Goal: Task Accomplishment & Management: Manage account settings

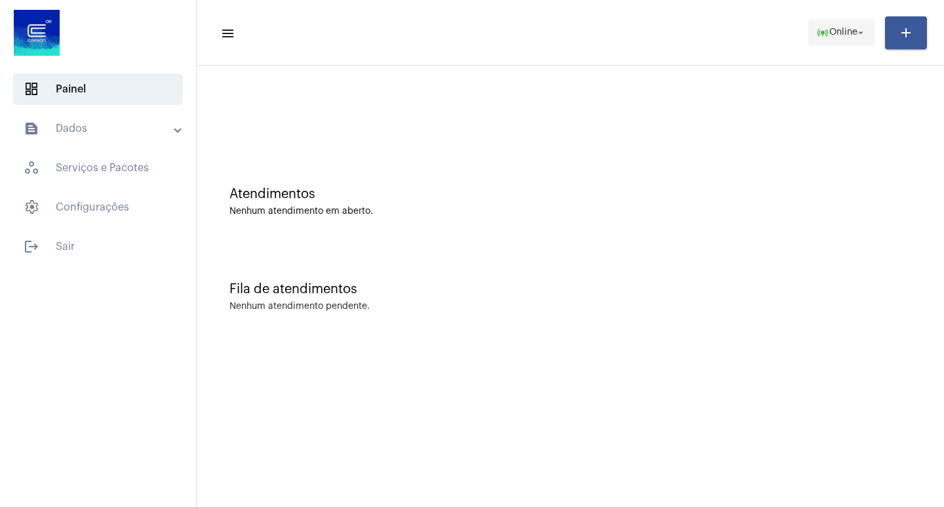
click at [845, 45] on button "online_prediction Online arrow_drop_down" at bounding box center [841, 33] width 66 height 26
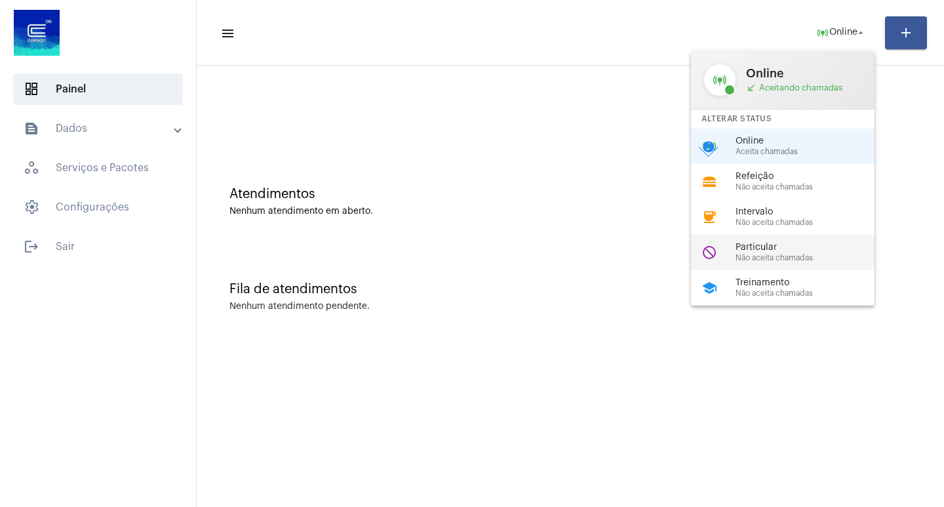
click at [777, 243] on span "Particular" at bounding box center [809, 248] width 149 height 10
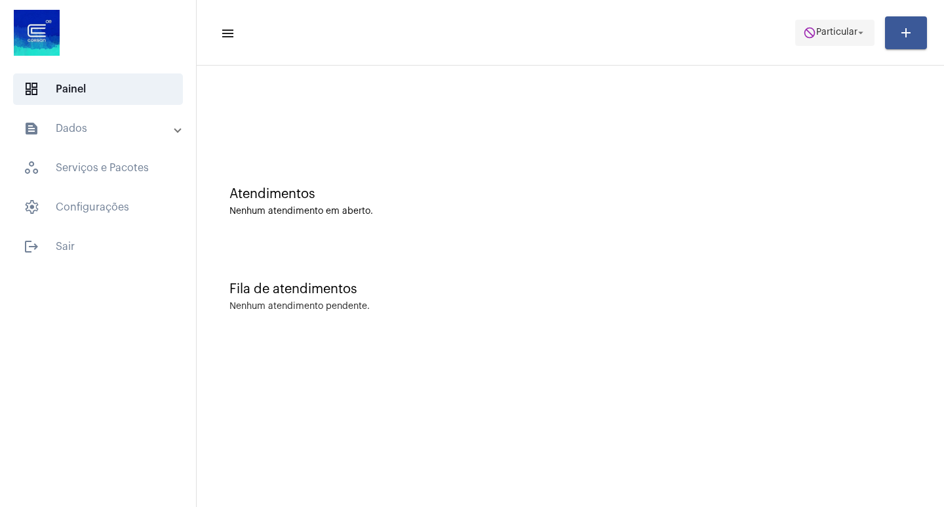
click at [802, 31] on button "do_not_disturb Particular arrow_drop_down" at bounding box center [834, 33] width 79 height 26
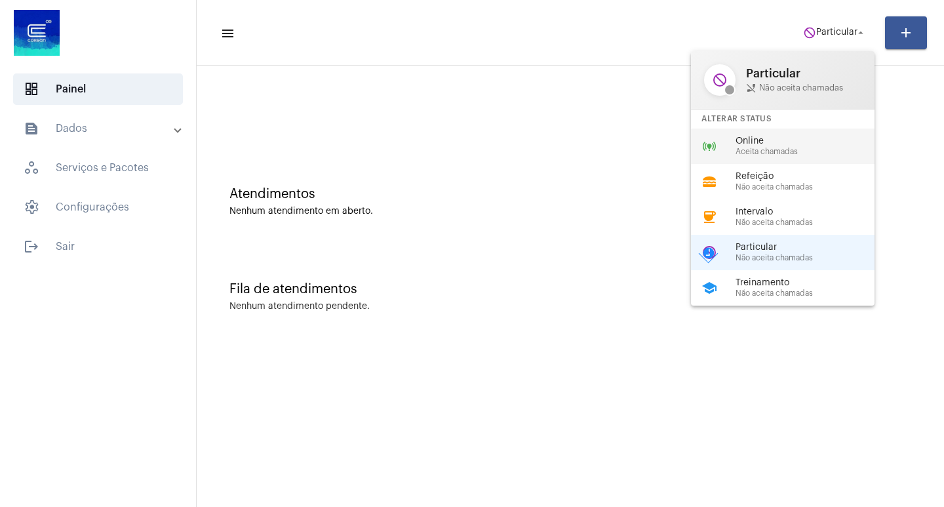
click at [768, 162] on div "online_prediction Online Aceita chamadas" at bounding box center [793, 145] width 204 height 35
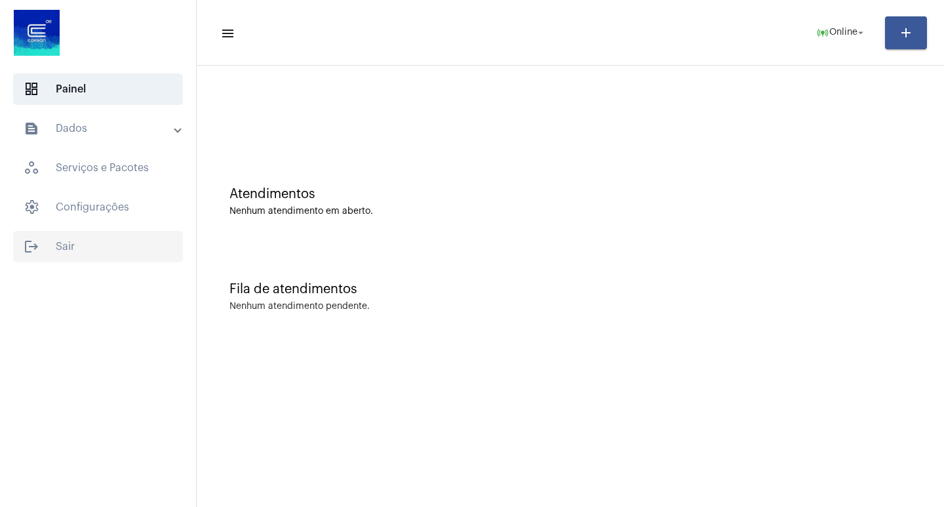
click at [151, 250] on span "logout Sair" at bounding box center [98, 246] width 170 height 31
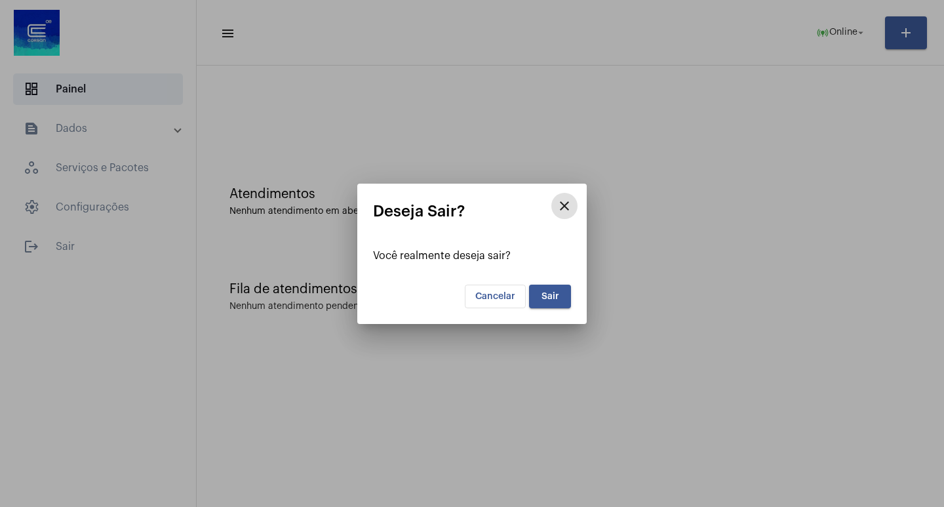
click at [547, 286] on button "Sair" at bounding box center [550, 296] width 42 height 24
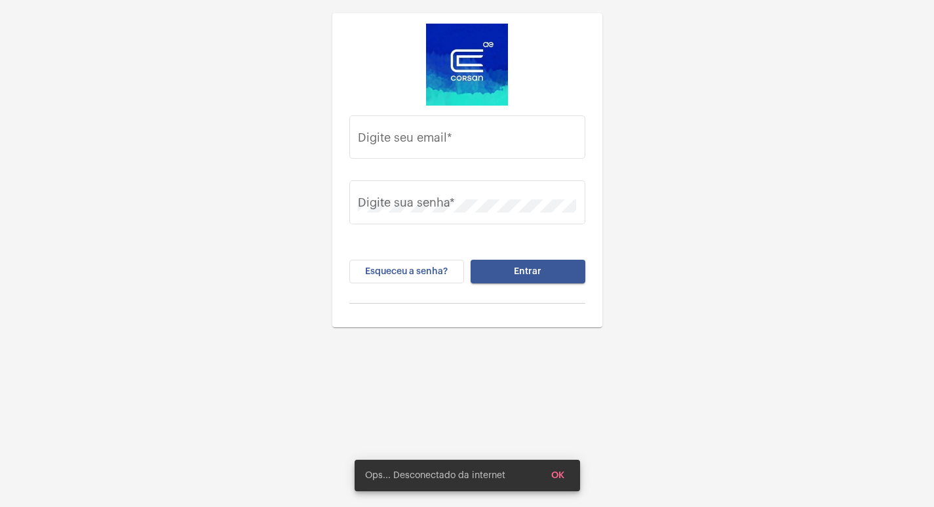
type input "[EMAIL_ADDRESS][DOMAIN_NAME]"
